Goal: Find contact information: Find contact information

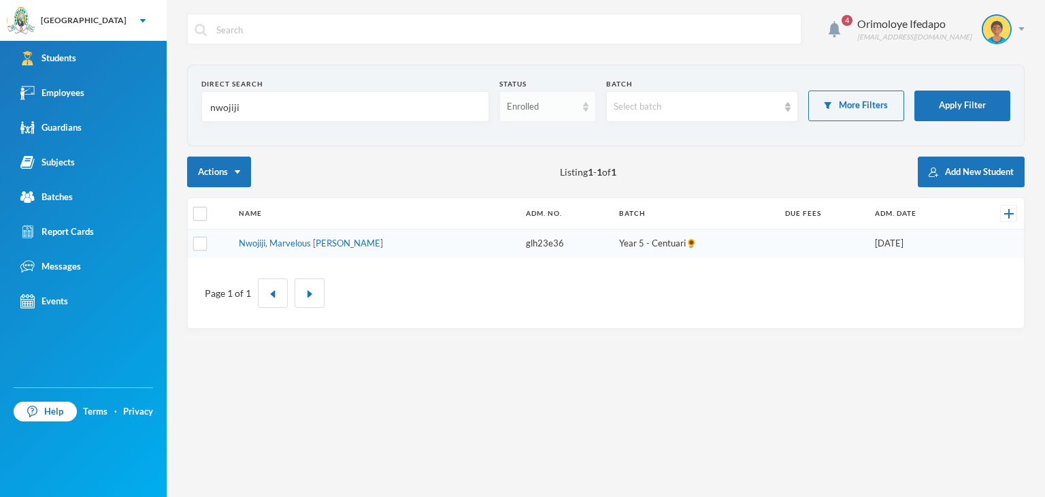
click at [544, 96] on div "Enrolled" at bounding box center [547, 106] width 96 height 31
click at [545, 161] on span "Graduated" at bounding box center [529, 159] width 45 height 12
click at [323, 110] on input "nwojiji" at bounding box center [345, 107] width 273 height 31
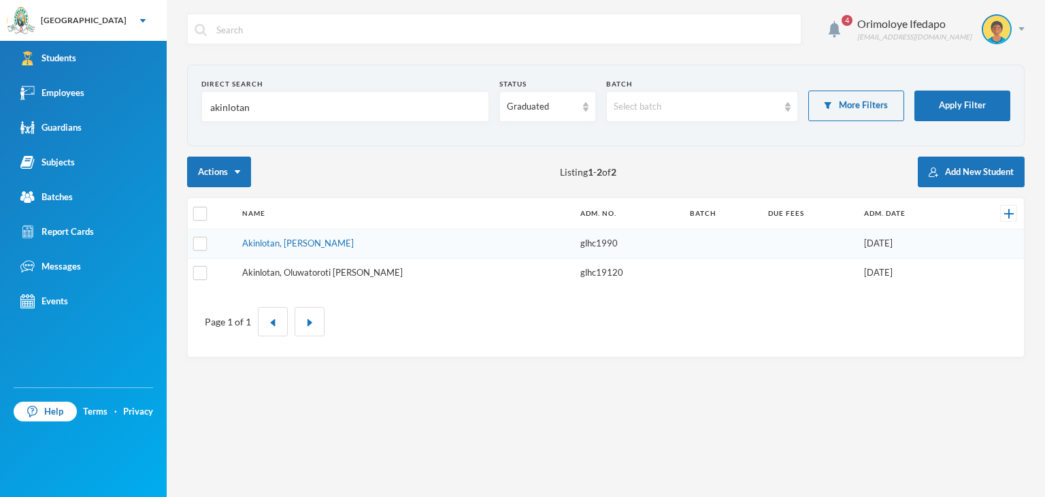
type input "akinlotan"
click at [305, 269] on link "Akinlotan, Oluwatoroti [PERSON_NAME]" at bounding box center [322, 272] width 161 height 11
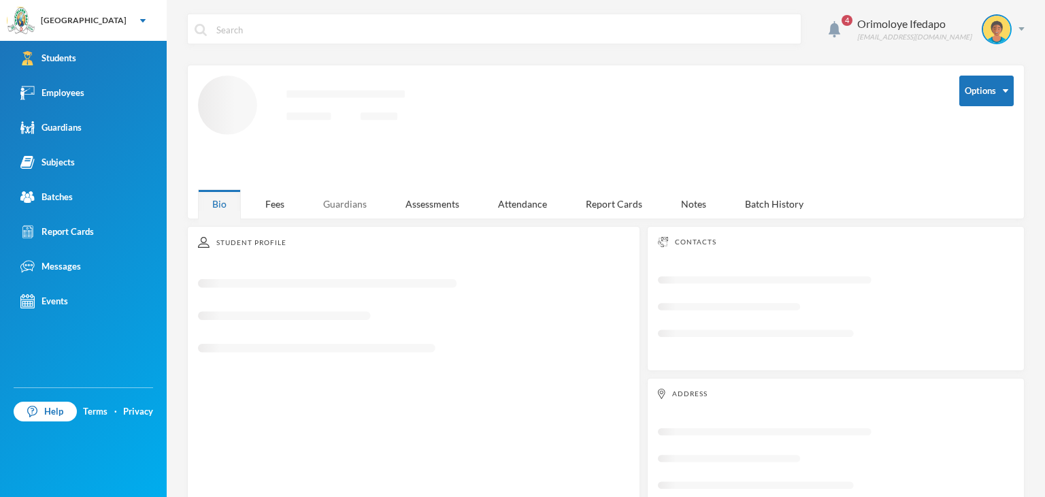
click at [335, 199] on div "Guardians" at bounding box center [345, 203] width 72 height 29
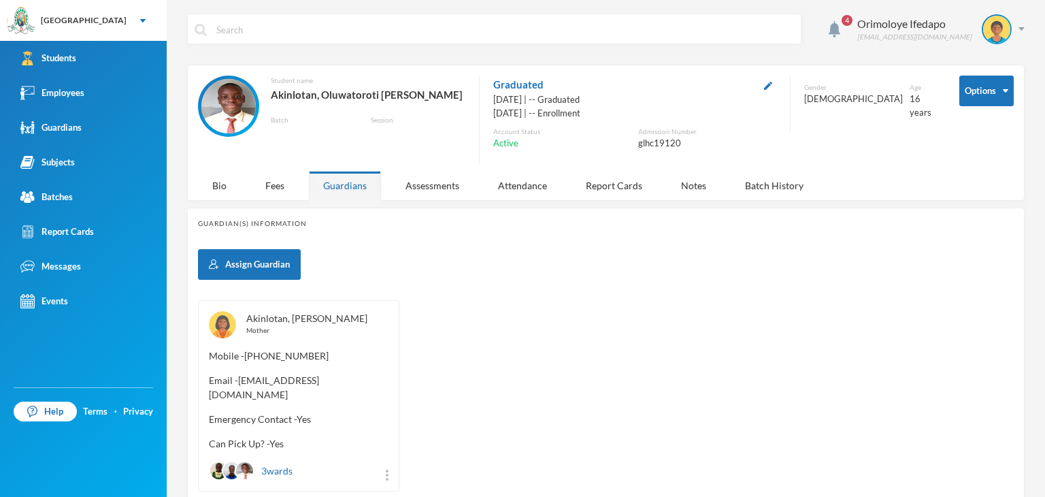
click at [286, 316] on link "Akinlotan, [PERSON_NAME]" at bounding box center [306, 318] width 121 height 12
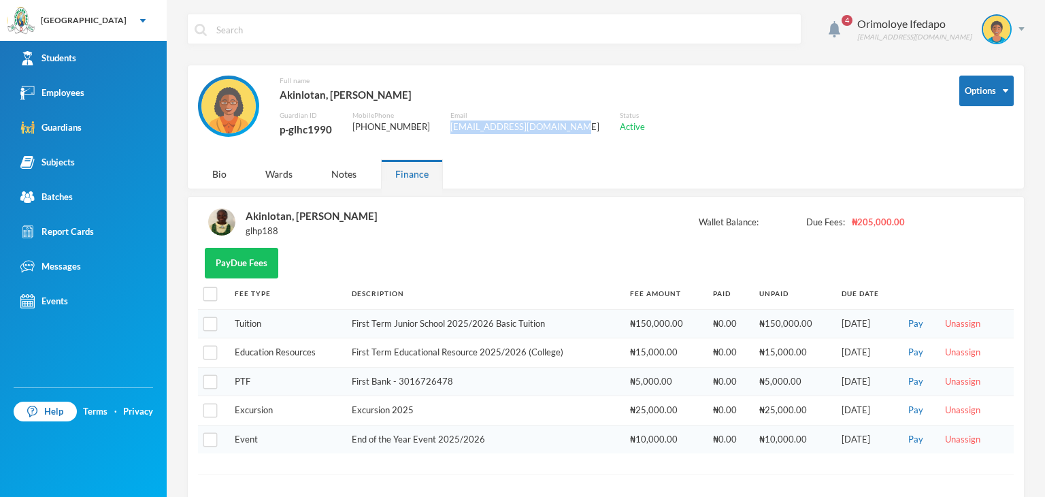
drag, startPoint x: 453, startPoint y: 124, endPoint x: 558, endPoint y: 130, distance: 104.9
click at [558, 130] on div "[EMAIL_ADDRESS][DOMAIN_NAME]" at bounding box center [524, 127] width 149 height 14
copy div "[EMAIL_ADDRESS][DOMAIN_NAME]"
